Goal: Share content

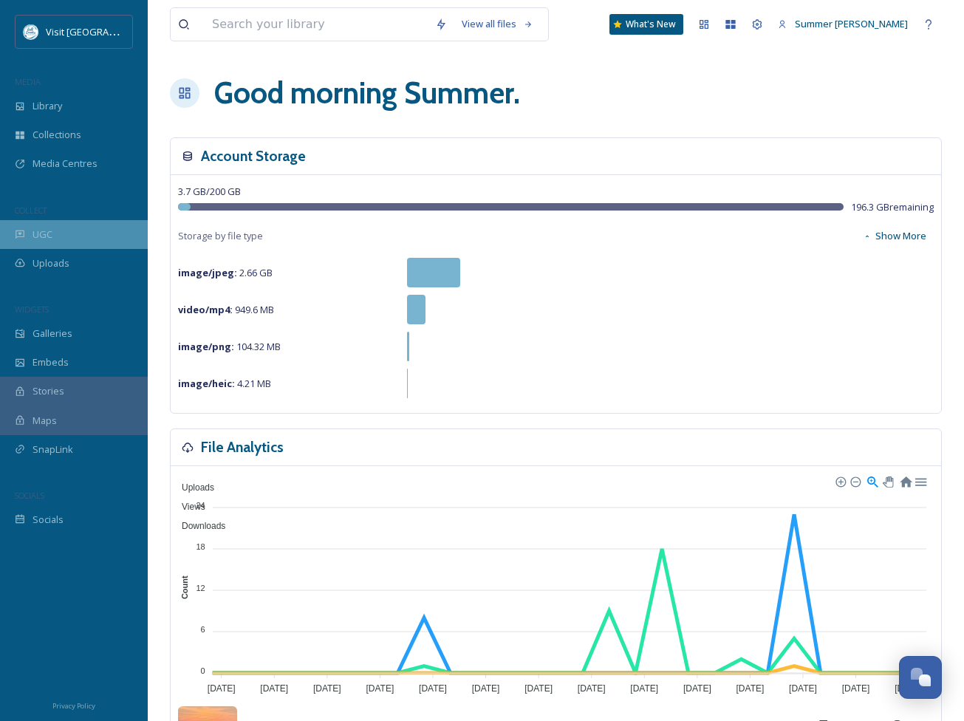
click at [39, 237] on span "UGC" at bounding box center [42, 234] width 20 height 14
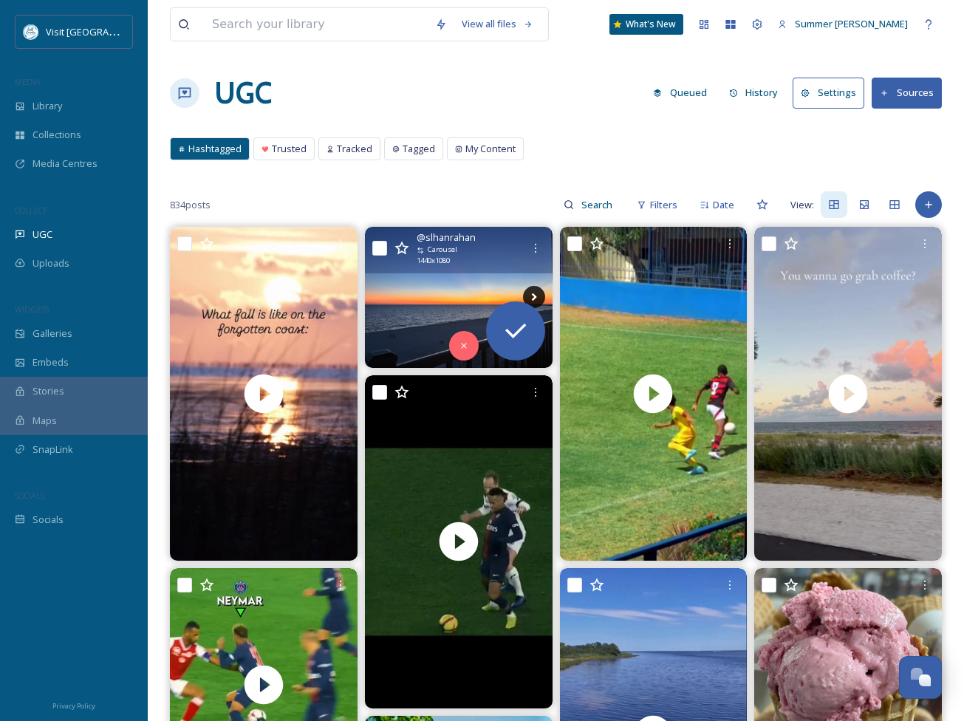
click at [532, 295] on icon at bounding box center [533, 297] width 5 height 8
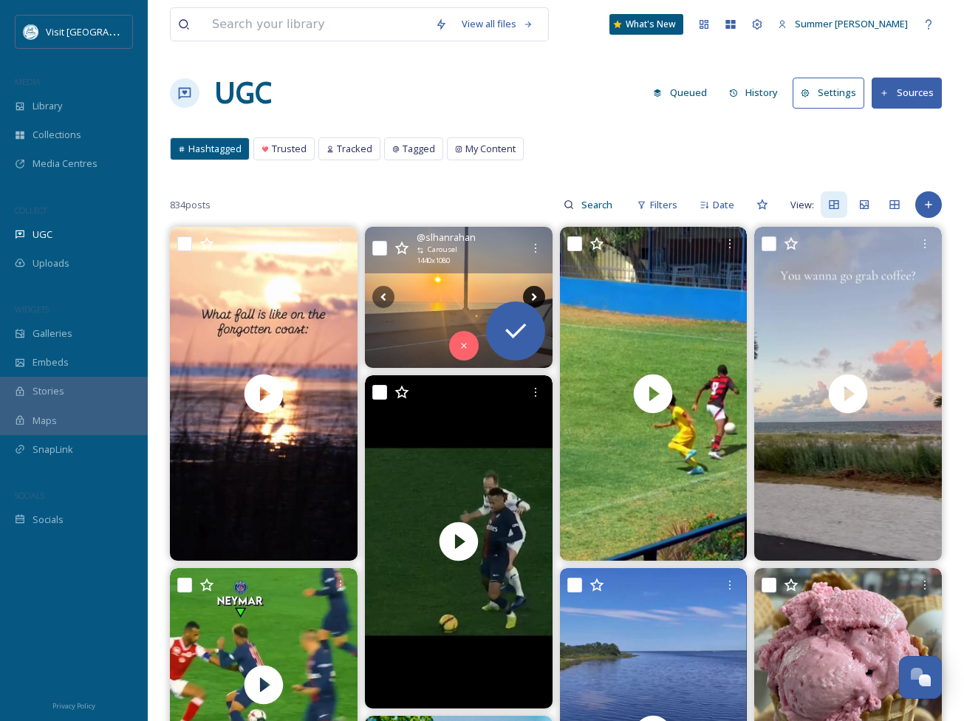
click at [532, 295] on icon at bounding box center [533, 297] width 5 height 8
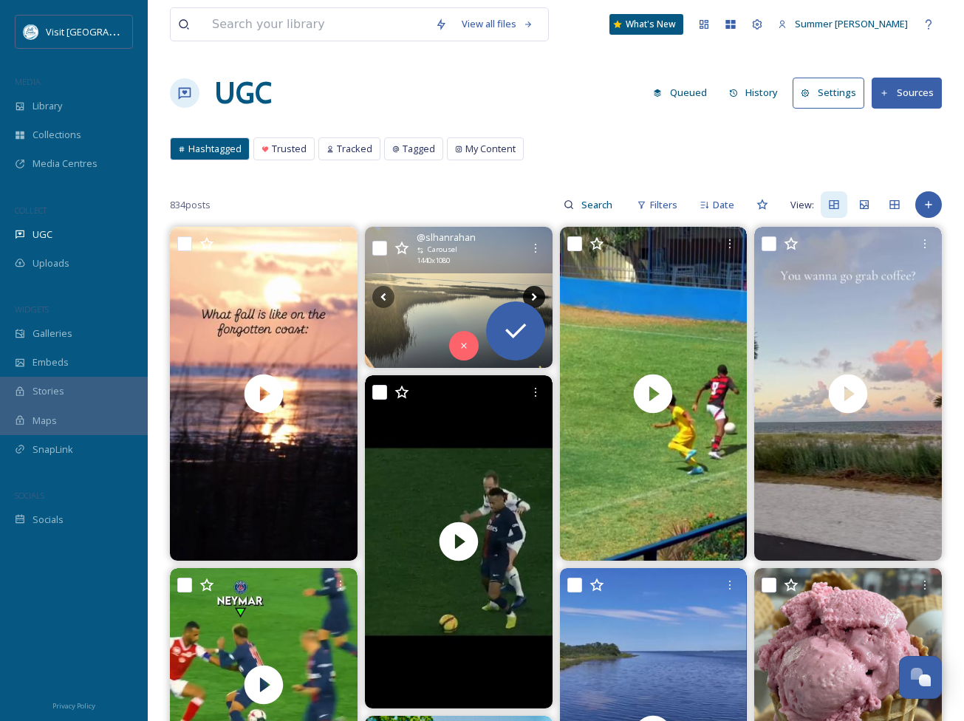
click at [532, 295] on icon at bounding box center [533, 297] width 5 height 8
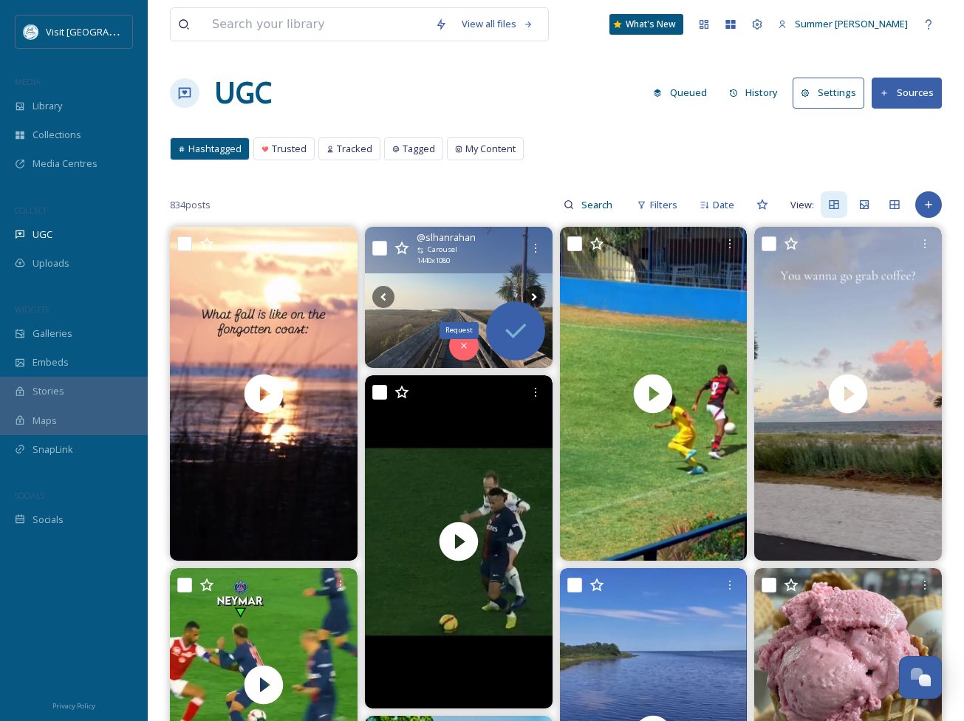
click at [507, 328] on icon at bounding box center [516, 331] width 30 height 30
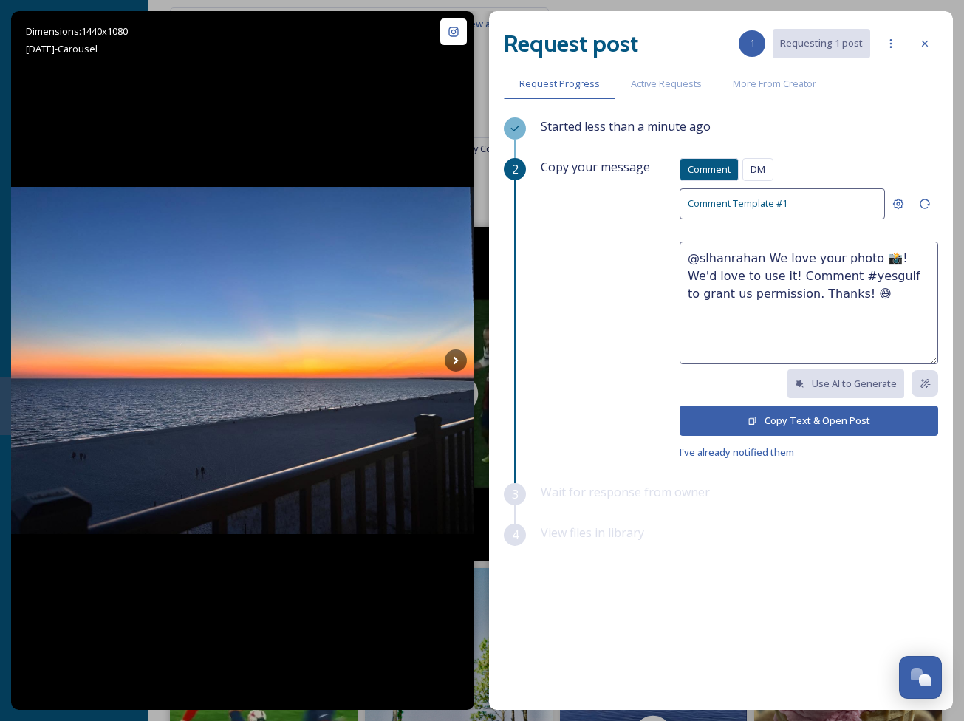
click at [805, 423] on button "Copy Text & Open Post" at bounding box center [809, 420] width 259 height 30
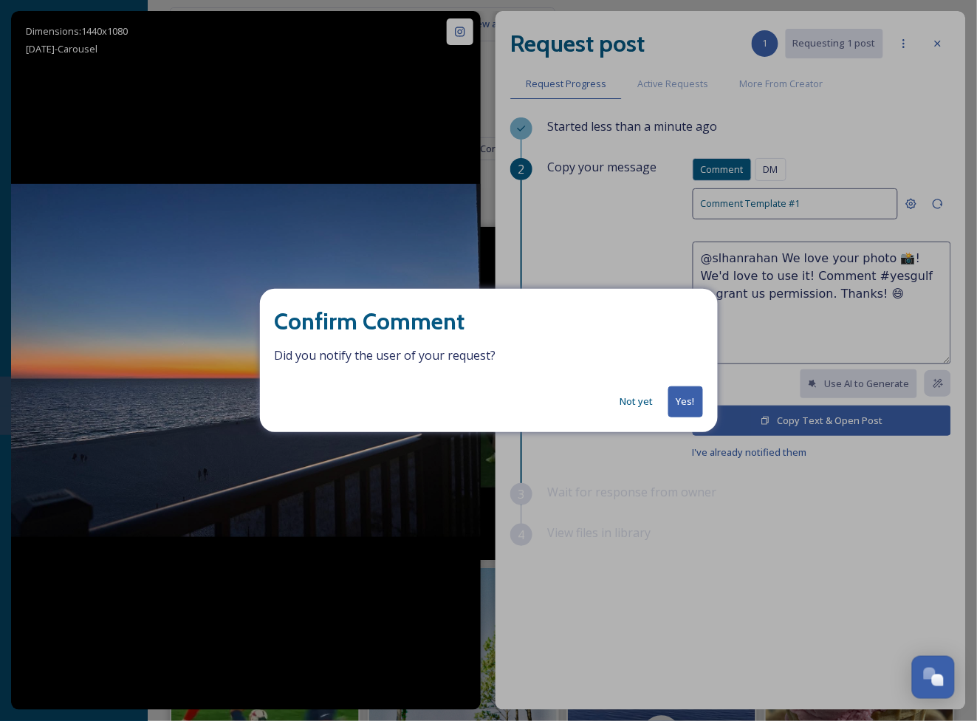
click at [686, 403] on button "Yes!" at bounding box center [685, 401] width 35 height 30
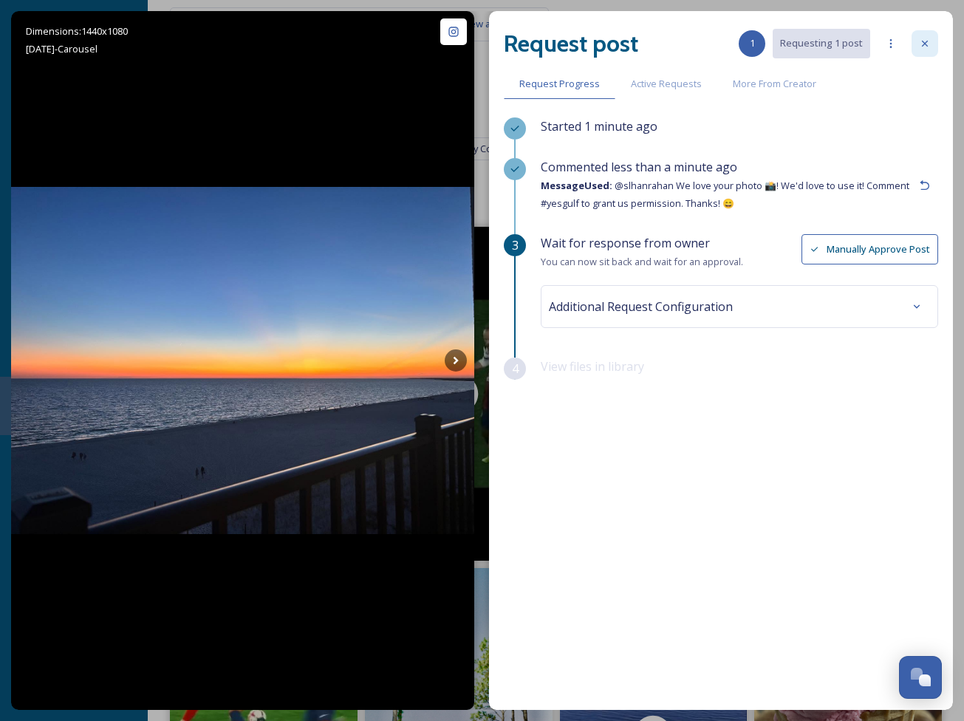
click at [925, 38] on icon at bounding box center [925, 44] width 12 height 12
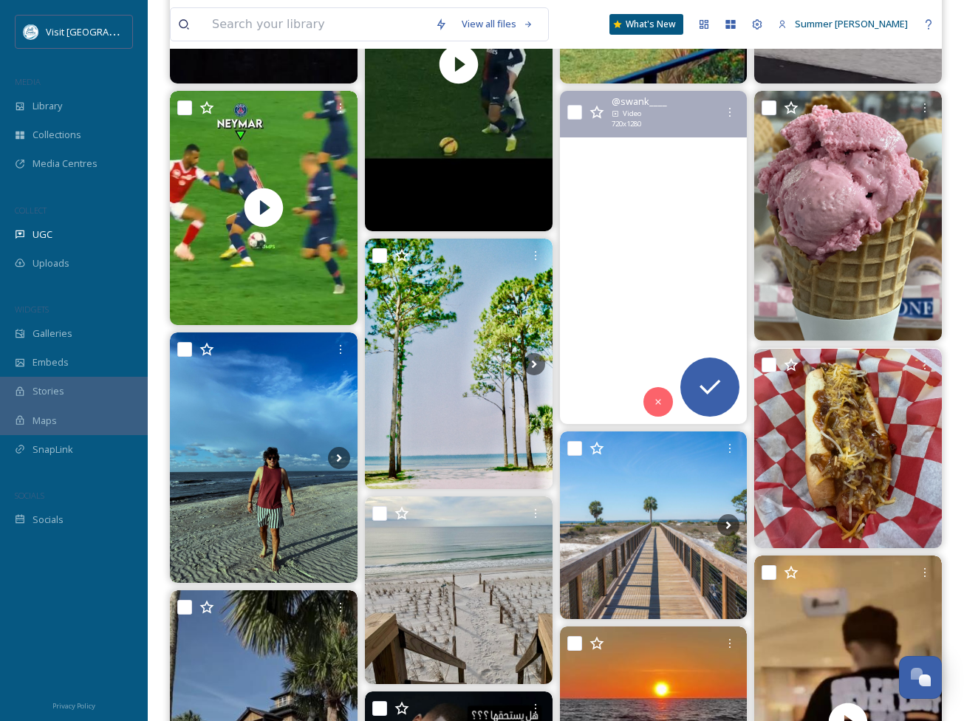
scroll to position [373, 0]
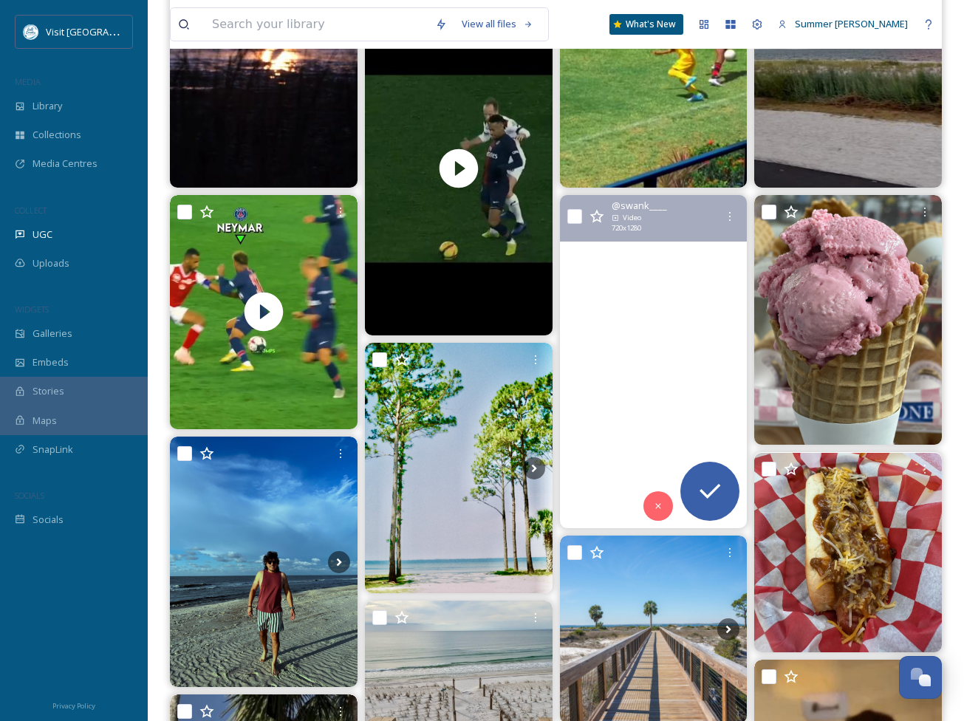
click at [690, 345] on video "St Joseph Bay, Florida\aPaddleboarding! \a\a#GulfCountyFL\a#ingulf\a#paddleflor…" at bounding box center [653, 362] width 188 height 334
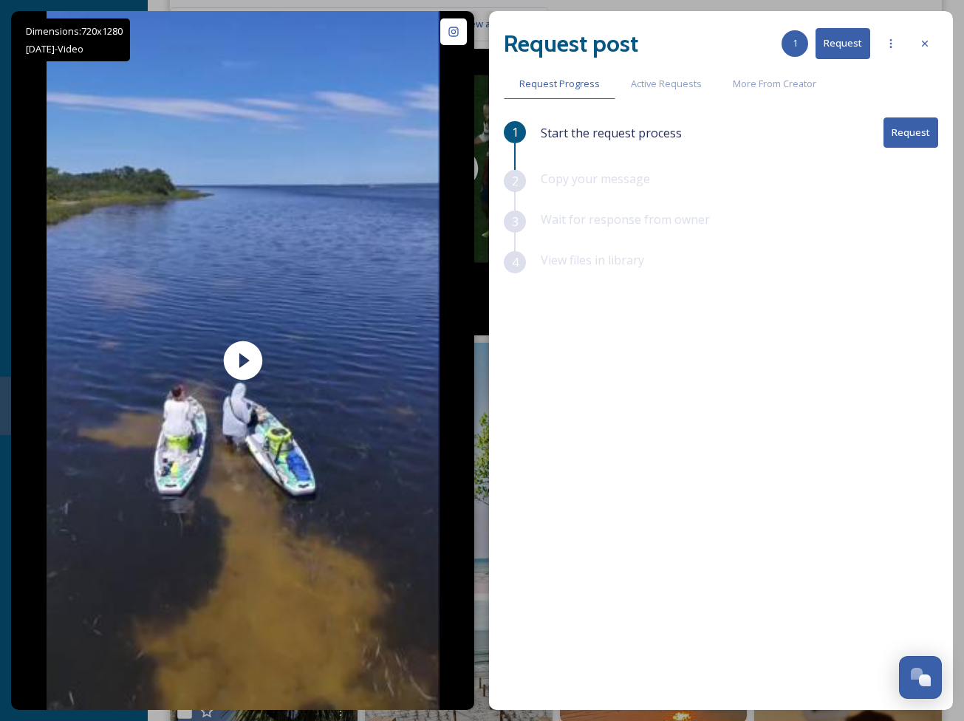
click at [930, 129] on button "Request" at bounding box center [910, 132] width 55 height 30
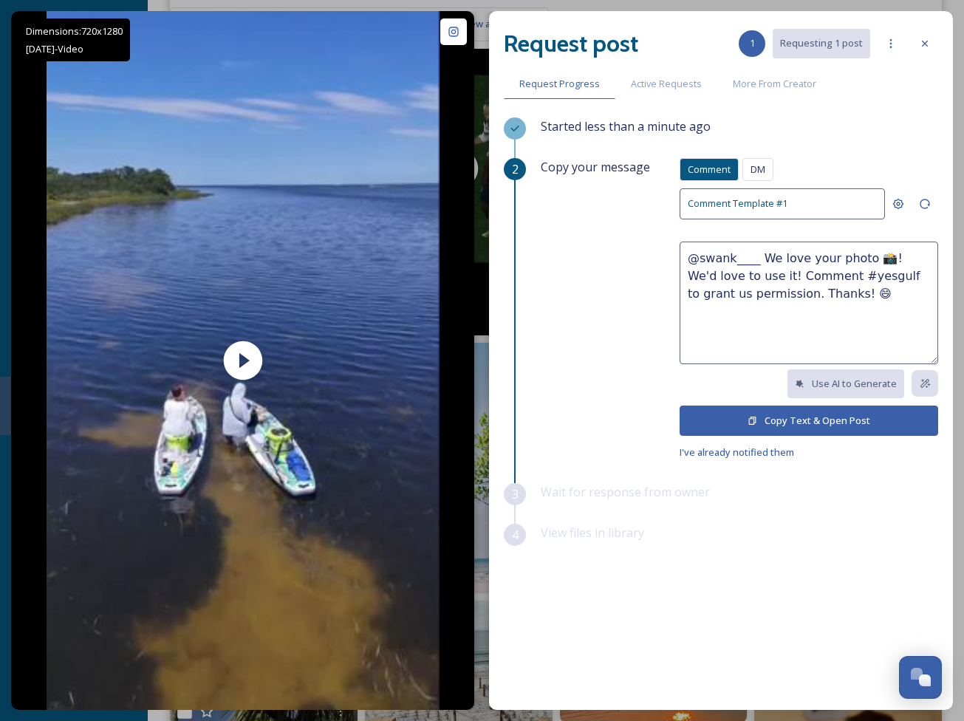
click at [763, 414] on button "Copy Text & Open Post" at bounding box center [809, 420] width 259 height 30
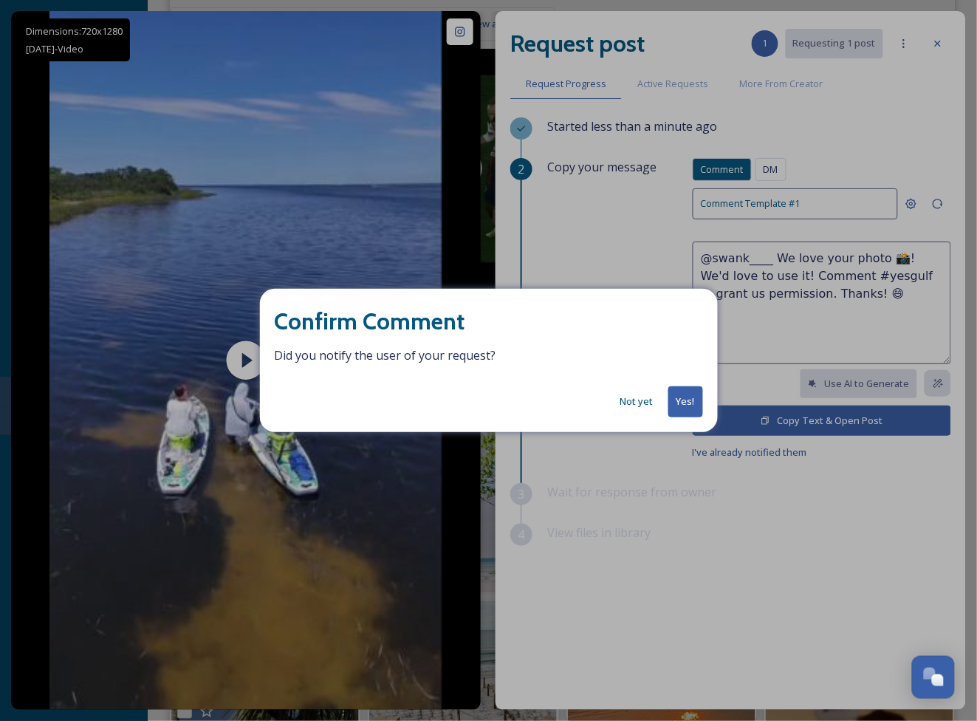
click at [680, 403] on button "Yes!" at bounding box center [685, 401] width 35 height 30
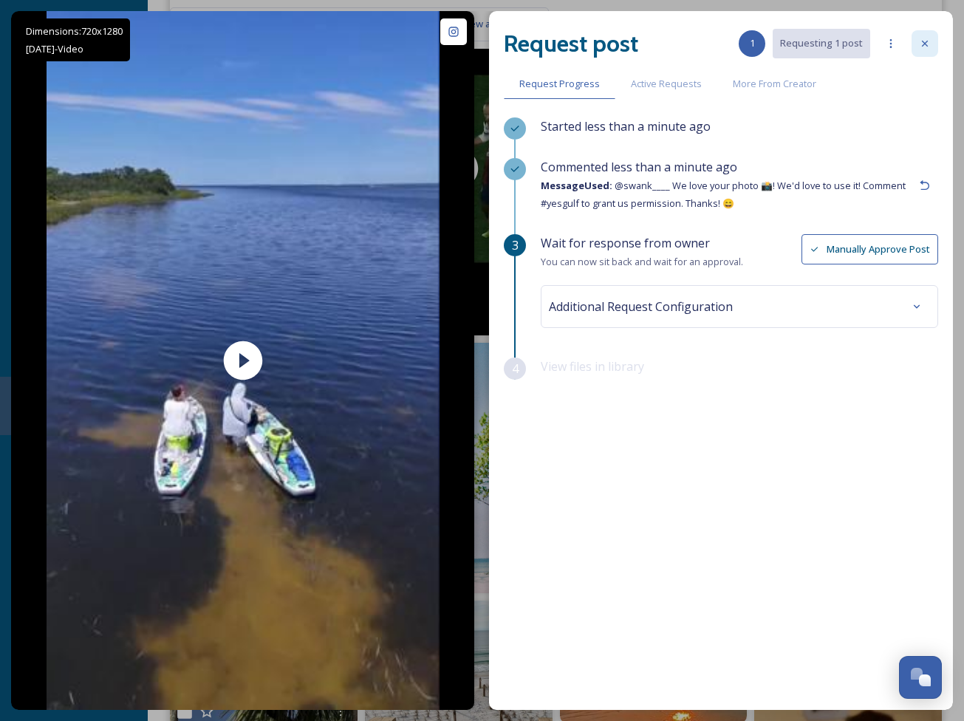
click at [928, 38] on icon at bounding box center [925, 44] width 12 height 12
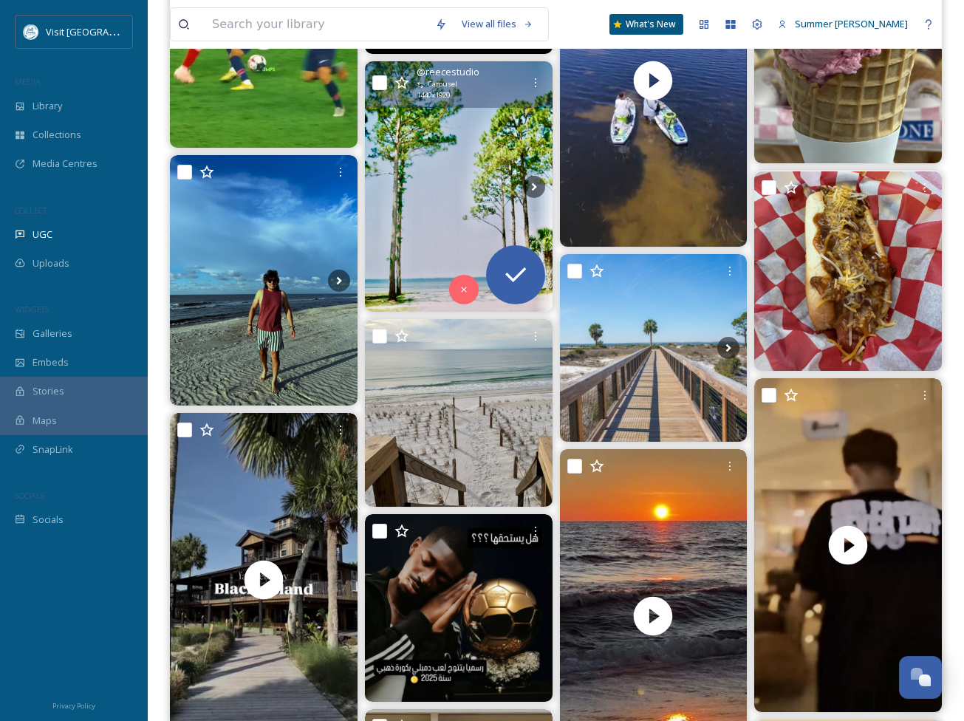
scroll to position [596, 0]
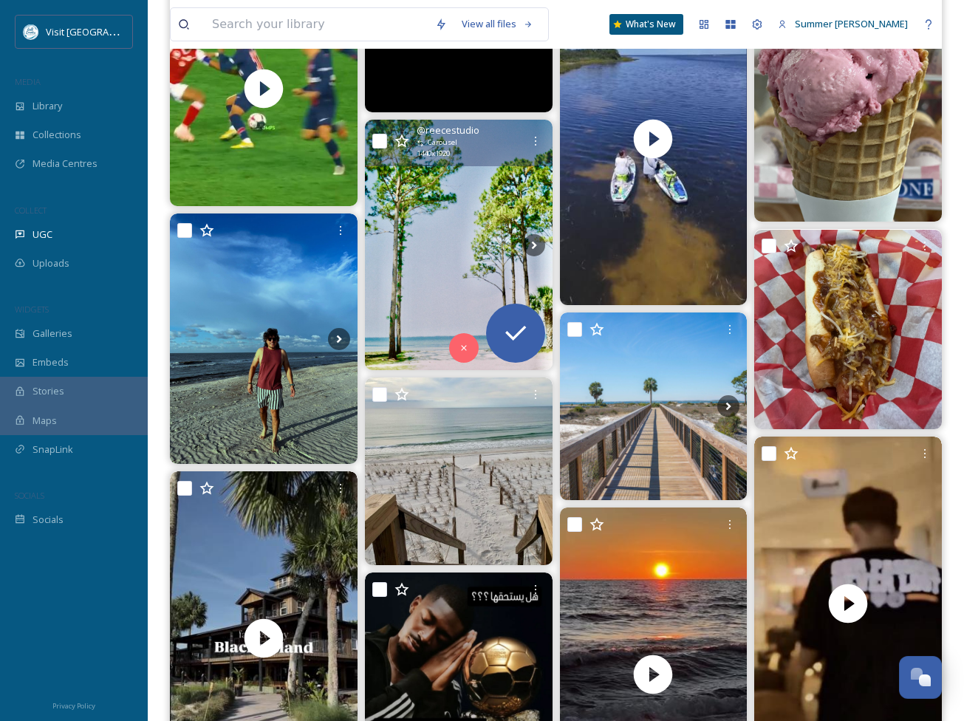
click at [445, 217] on img at bounding box center [459, 245] width 188 height 250
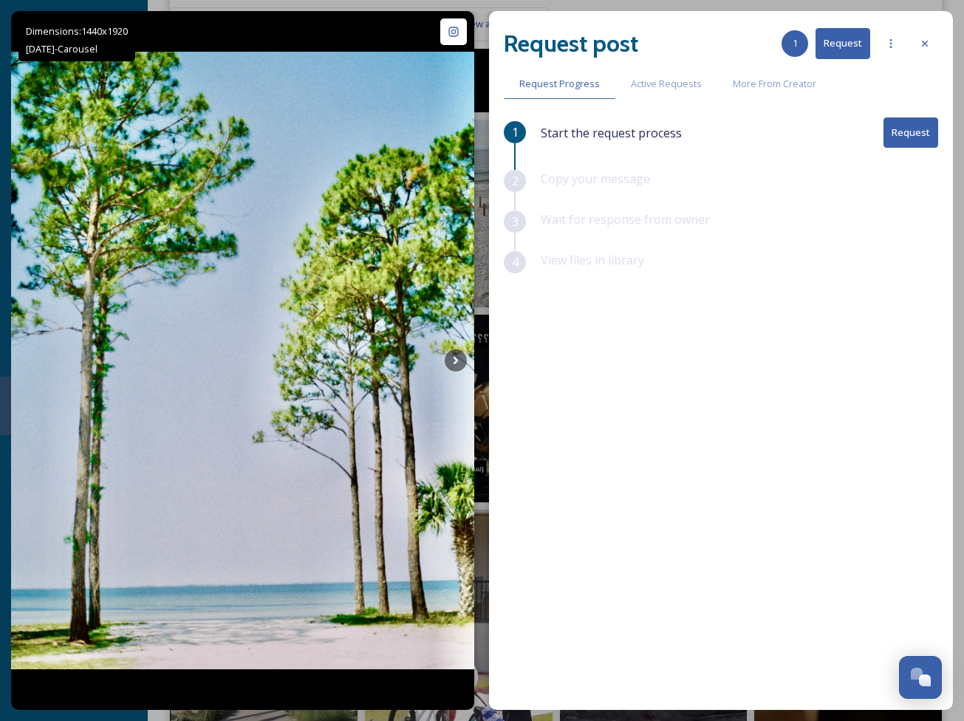
click at [902, 129] on button "Request" at bounding box center [910, 132] width 55 height 30
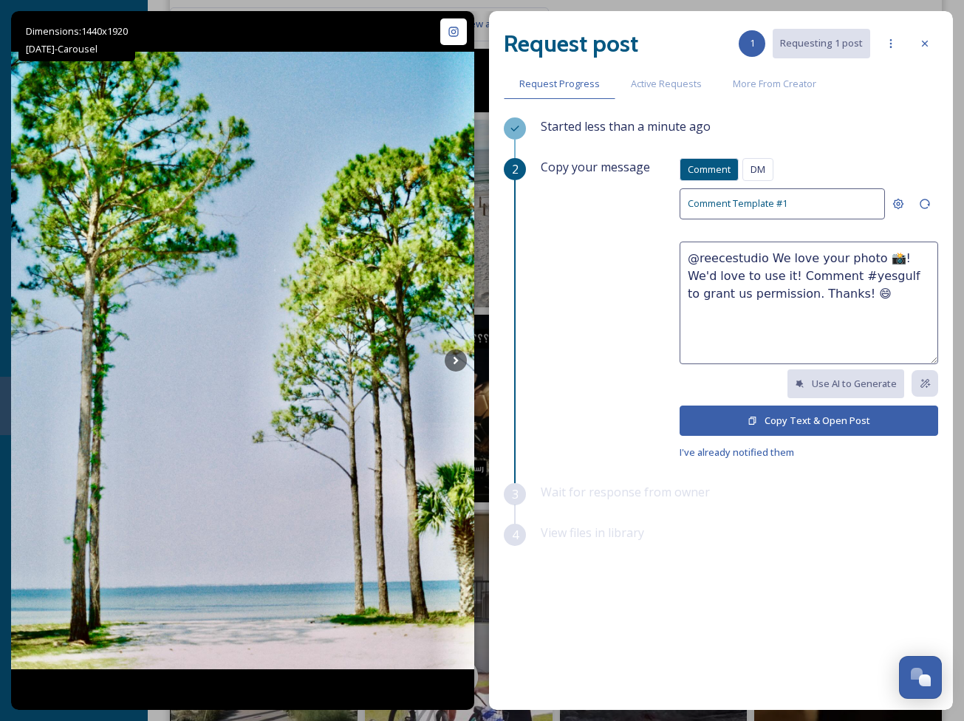
click at [740, 420] on button "Copy Text & Open Post" at bounding box center [809, 420] width 259 height 30
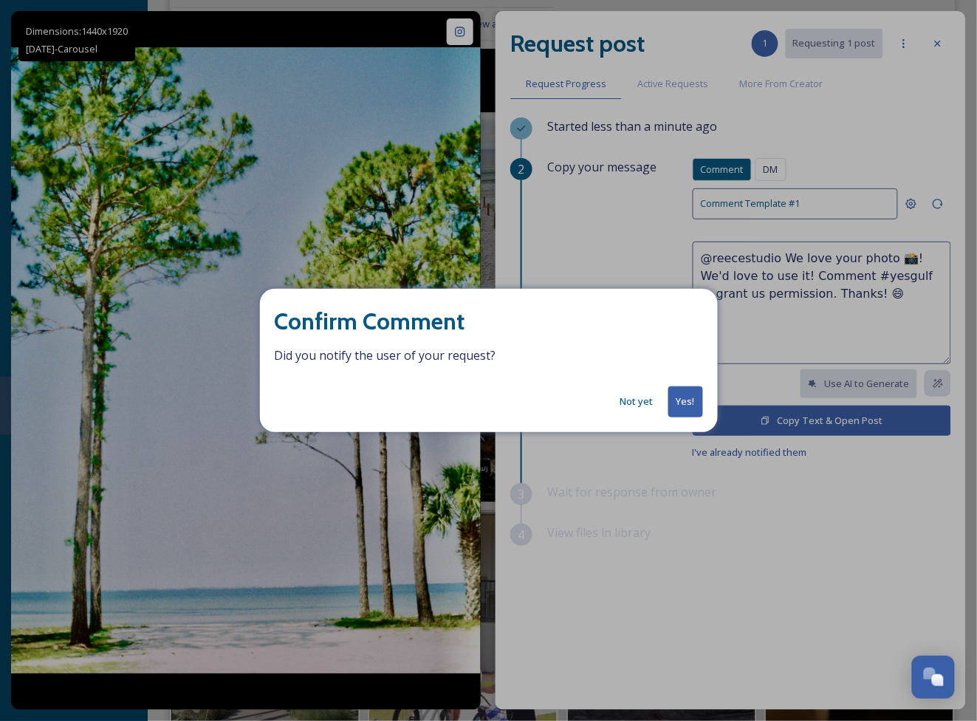
click at [677, 411] on button "Yes!" at bounding box center [685, 401] width 35 height 30
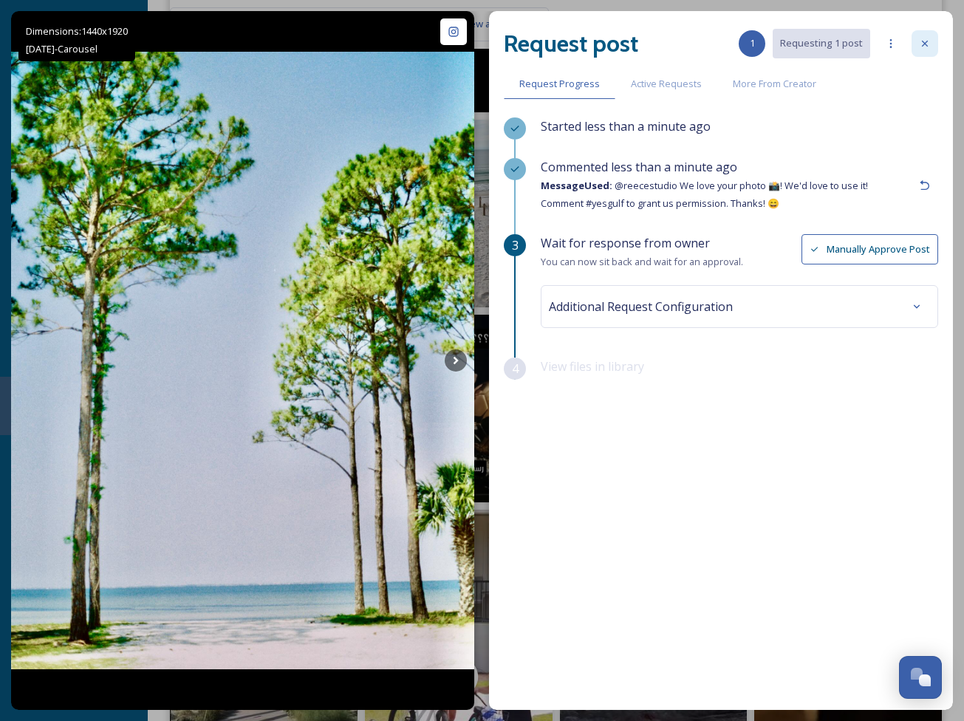
click at [927, 45] on icon at bounding box center [925, 44] width 12 height 12
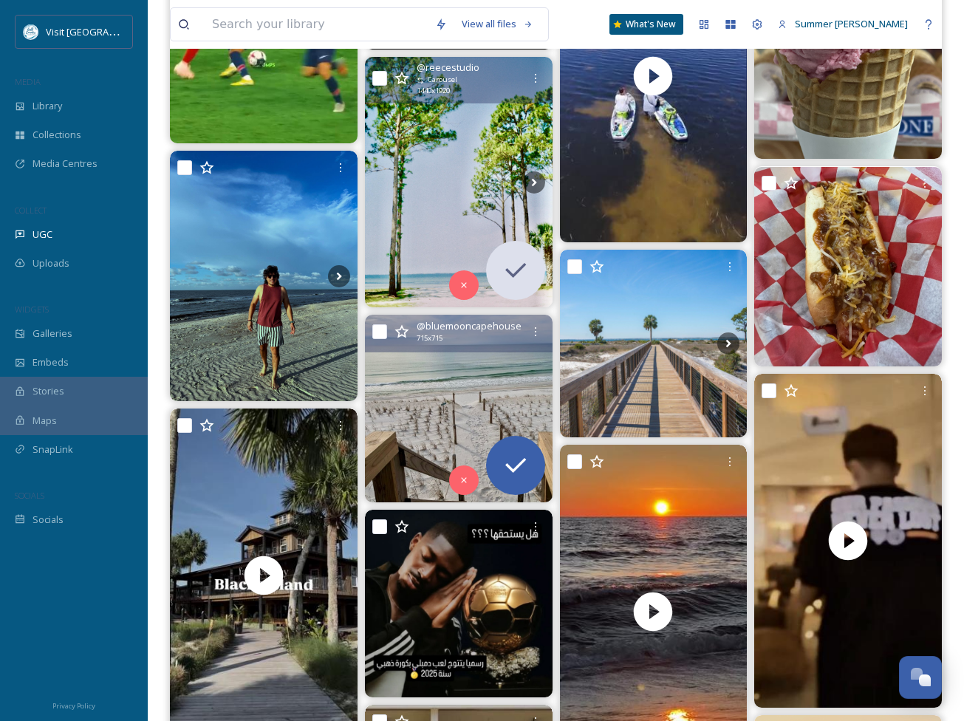
scroll to position [681, 0]
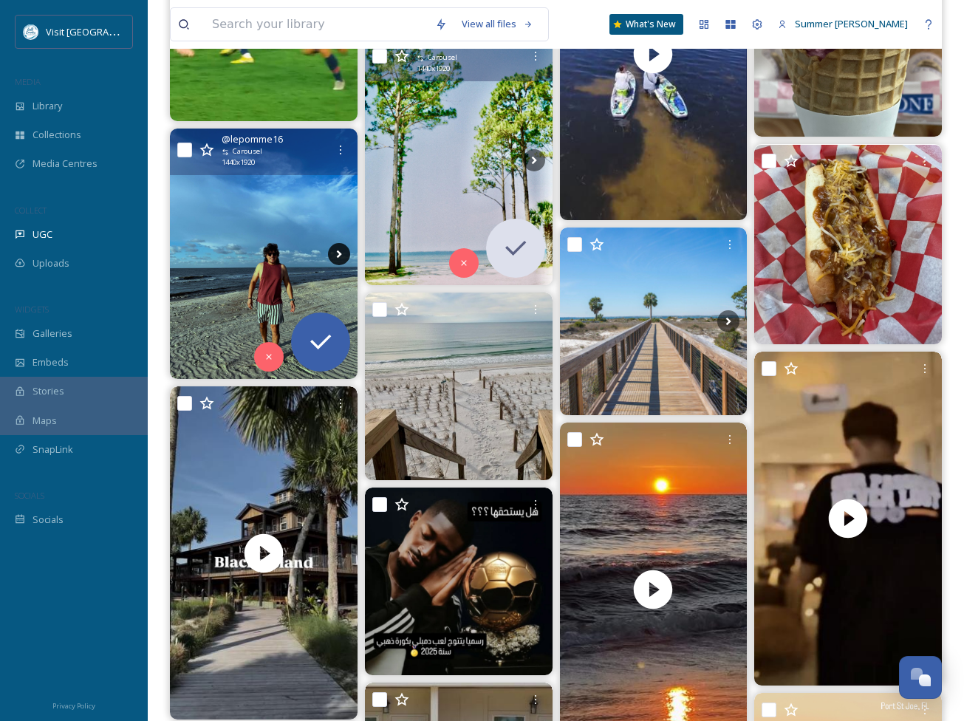
click at [338, 247] on icon at bounding box center [339, 254] width 22 height 22
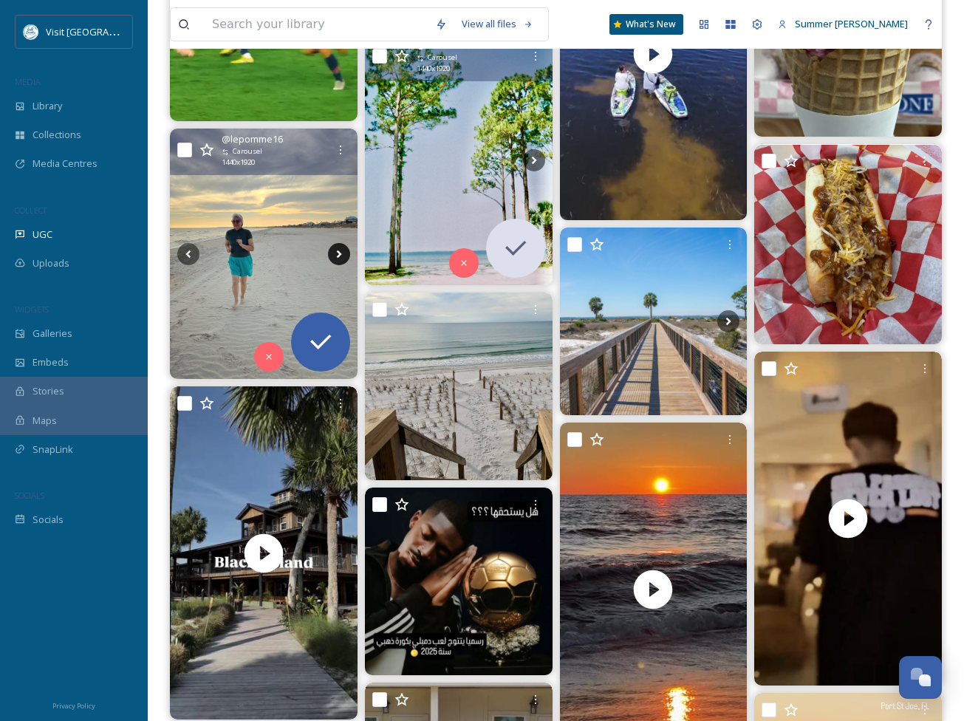
click at [338, 247] on icon at bounding box center [339, 254] width 22 height 22
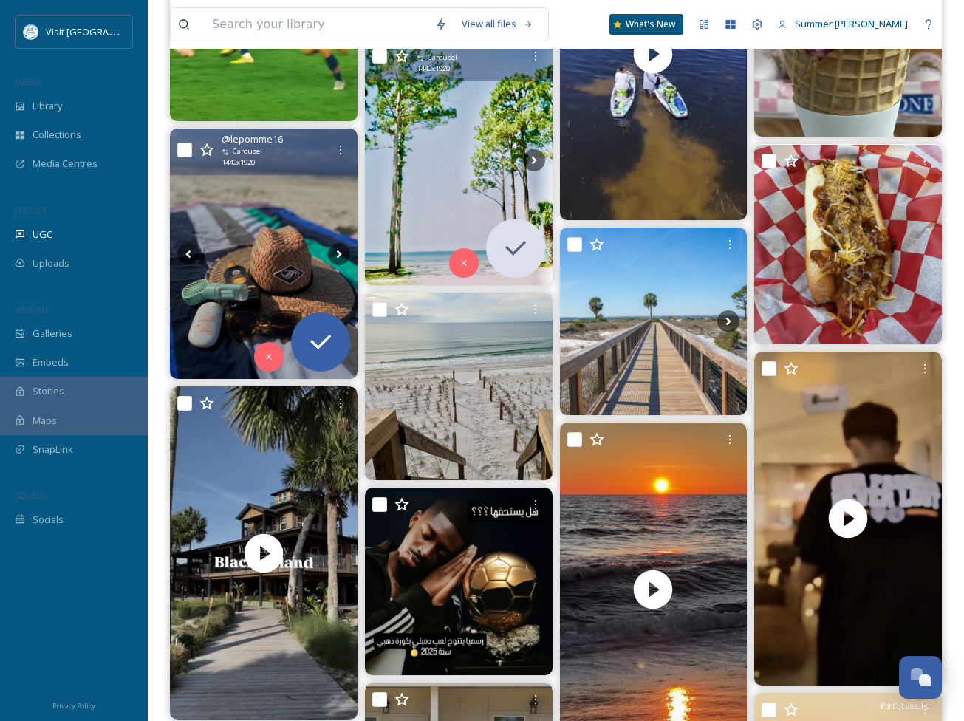
click at [264, 239] on img at bounding box center [264, 254] width 188 height 250
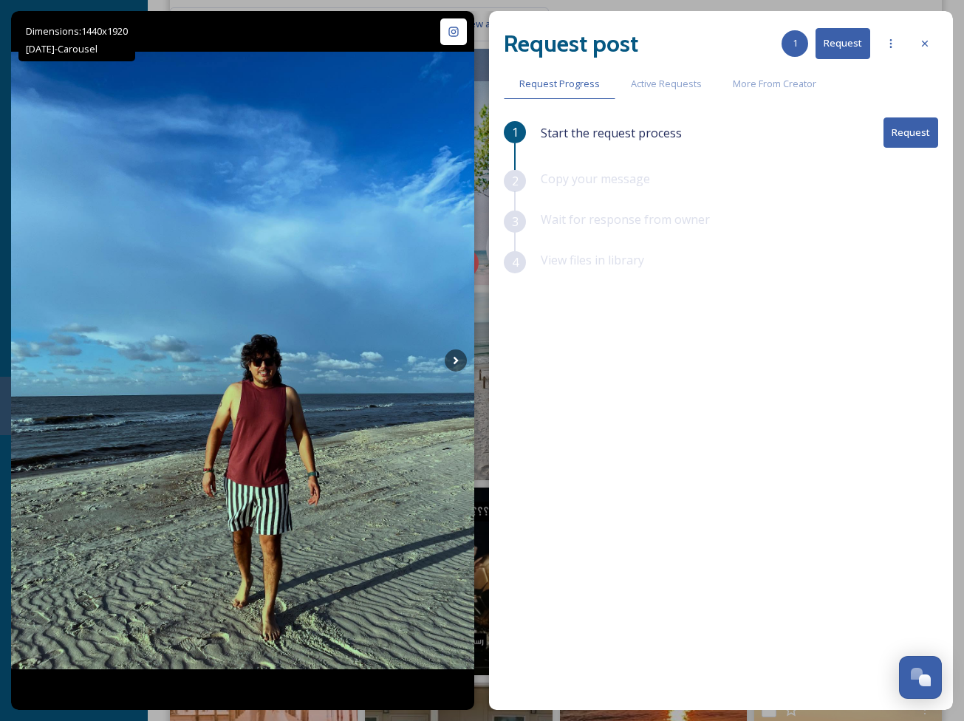
click at [925, 134] on button "Request" at bounding box center [910, 132] width 55 height 30
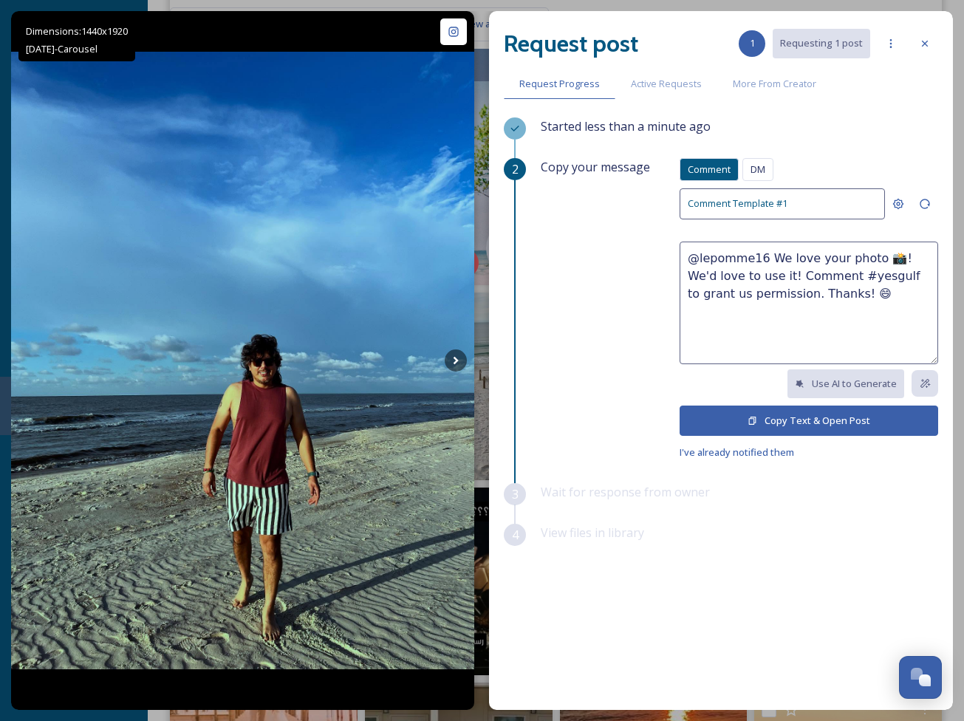
click at [790, 422] on button "Copy Text & Open Post" at bounding box center [809, 420] width 259 height 30
